Goal: Information Seeking & Learning: Understand process/instructions

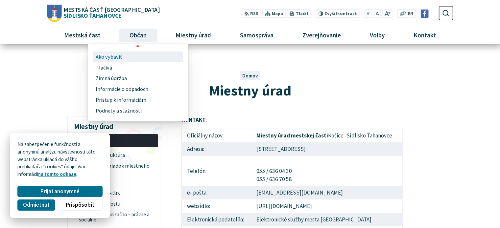
click at [120, 57] on link "Ako vybaviť" at bounding box center [138, 57] width 85 height 11
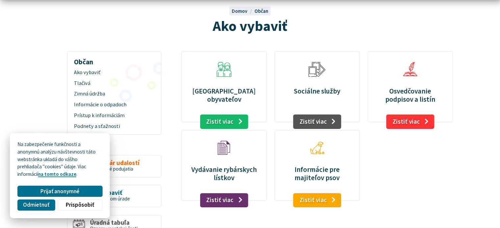
scroll to position [66, 0]
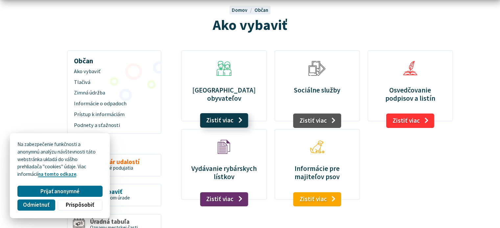
click at [226, 124] on link "Zistiť viac" at bounding box center [224, 120] width 48 height 14
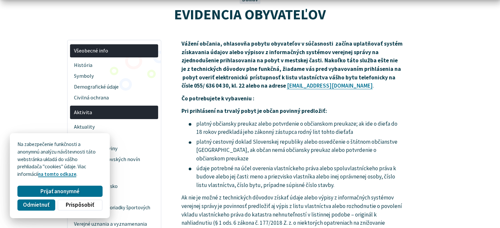
scroll to position [99, 0]
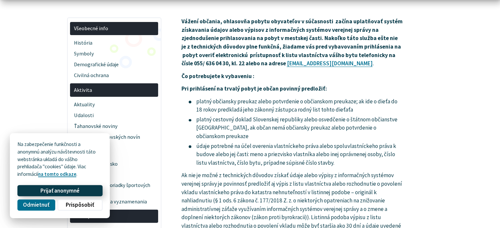
click at [66, 193] on span "Prijať anonymné" at bounding box center [59, 191] width 39 height 7
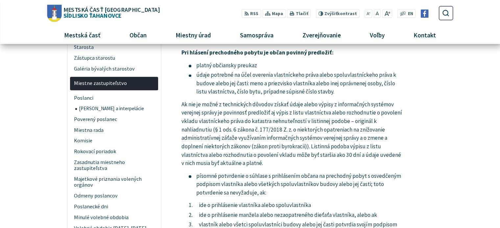
scroll to position [690, 0]
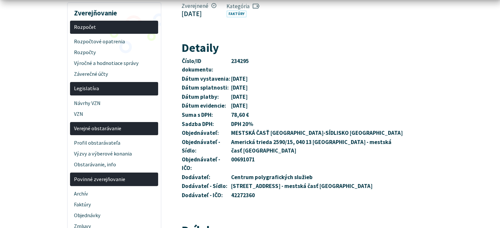
scroll to position [164, 0]
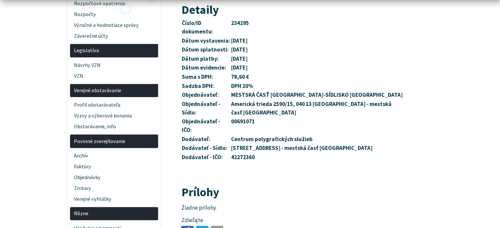
drag, startPoint x: 182, startPoint y: 24, endPoint x: 314, endPoint y: 151, distance: 183.1
click at [314, 151] on tbody "Číslo/ID dokumentu: 234295 Dátum vystavenia: 4. augusta 2023 Dátum splatnosti: …" at bounding box center [292, 90] width 222 height 143
click at [316, 155] on article "Zverejnené 16. augusta 2023 Kategória Faktúry Detaily Číslo/ID dokumentu: 23429…" at bounding box center [316, 102] width 291 height 280
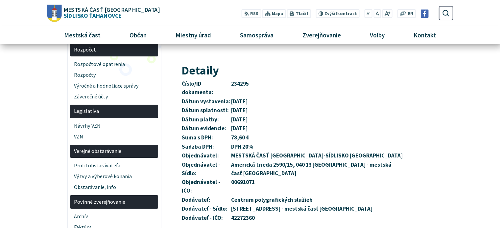
scroll to position [0, 0]
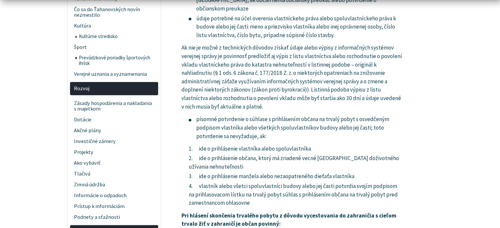
scroll to position [230, 0]
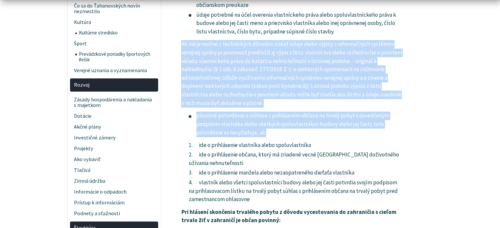
drag, startPoint x: 183, startPoint y: 42, endPoint x: 290, endPoint y: 135, distance: 141.8
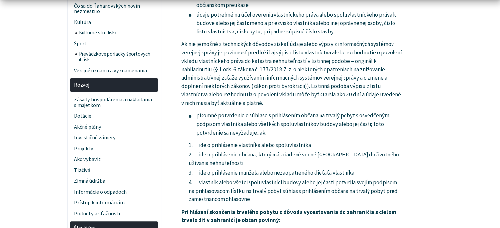
click at [198, 147] on li "ide o prihlásenie vlastníka alebo spoluvlastníka" at bounding box center [296, 145] width 214 height 9
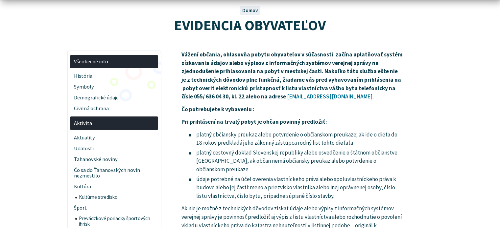
scroll to position [66, 0]
drag, startPoint x: 182, startPoint y: 51, endPoint x: 366, endPoint y: 100, distance: 190.3
click at [364, 100] on p "Vážení občania, ohlasovňa pobytu obyvateľov v súčasnosti začína uplatňovať syst…" at bounding box center [292, 75] width 222 height 51
click at [366, 100] on p "Vážení občania, ohlasovňa pobytu obyvateľov v súčasnosti začína uplatňovať syst…" at bounding box center [292, 75] width 222 height 51
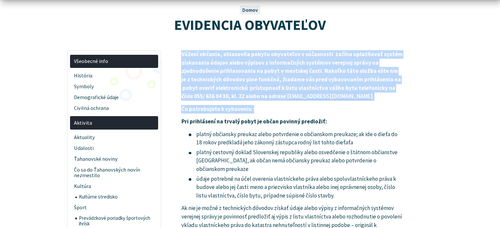
drag, startPoint x: 328, startPoint y: 105, endPoint x: 180, endPoint y: 52, distance: 157.7
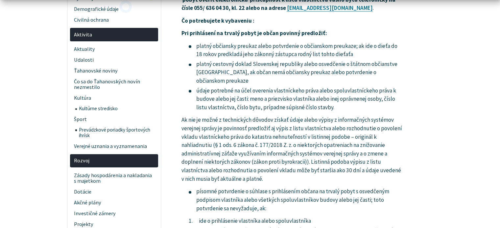
scroll to position [164, 0]
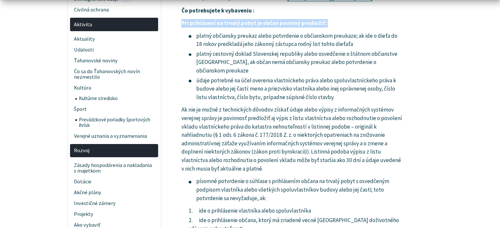
drag, startPoint x: 181, startPoint y: 23, endPoint x: 192, endPoint y: 33, distance: 15.2
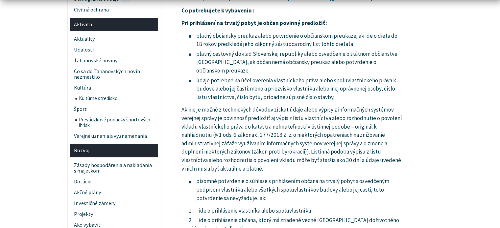
click at [216, 60] on li "platný cestovný doklad Slovenskej republiky alebo osvedčenie o štátnom občianst…" at bounding box center [296, 62] width 214 height 25
drag, startPoint x: 182, startPoint y: 24, endPoint x: 236, endPoint y: 70, distance: 71.6
click at [239, 71] on li "platný cestovný doklad Slovenskej republiky alebo osvedčenie o štátnom občianst…" at bounding box center [296, 62] width 214 height 25
drag, startPoint x: 181, startPoint y: 26, endPoint x: 346, endPoint y: 98, distance: 179.9
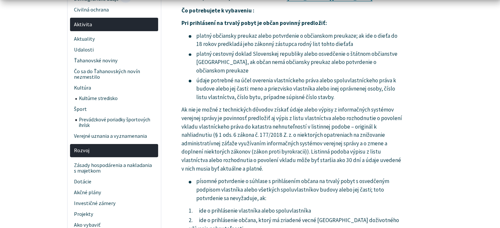
click at [346, 98] on li "údaje potrebné na účel overenia vlastníckeho práva alebo spoluvlastníckeho práv…" at bounding box center [296, 89] width 214 height 25
drag, startPoint x: 181, startPoint y: 110, endPoint x: 270, endPoint y: 171, distance: 108.2
click at [270, 171] on p "Ak nie je možné z technických dôvodov získať údaje alebo výpisy z informačných …" at bounding box center [292, 139] width 222 height 67
